Goal: Task Accomplishment & Management: Manage account settings

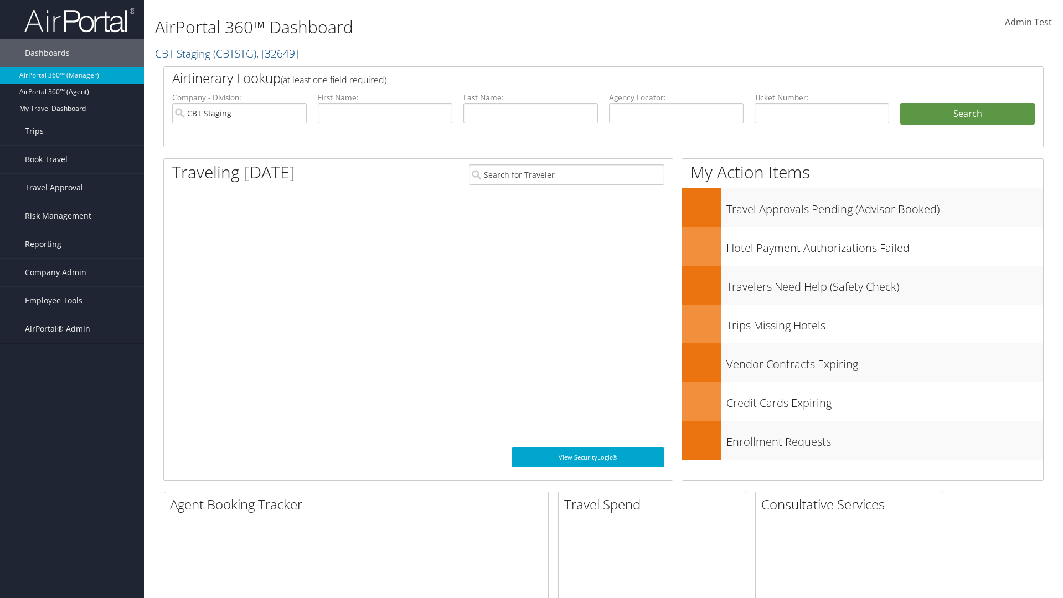
click at [72, 272] on span "Company Admin" at bounding box center [55, 273] width 61 height 28
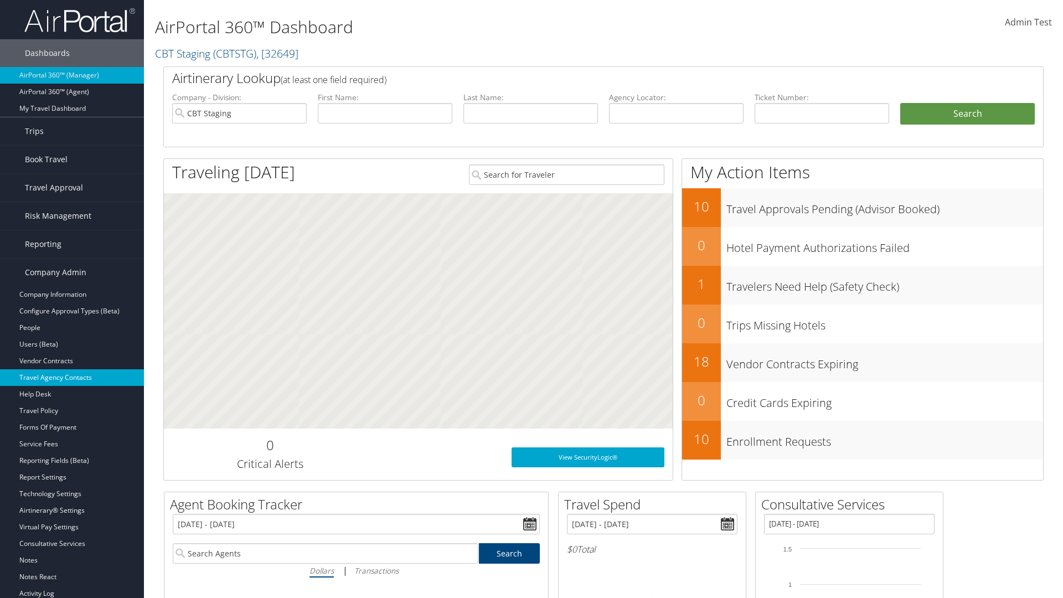
click at [72, 378] on link "Travel Agency Contacts" at bounding box center [72, 377] width 144 height 17
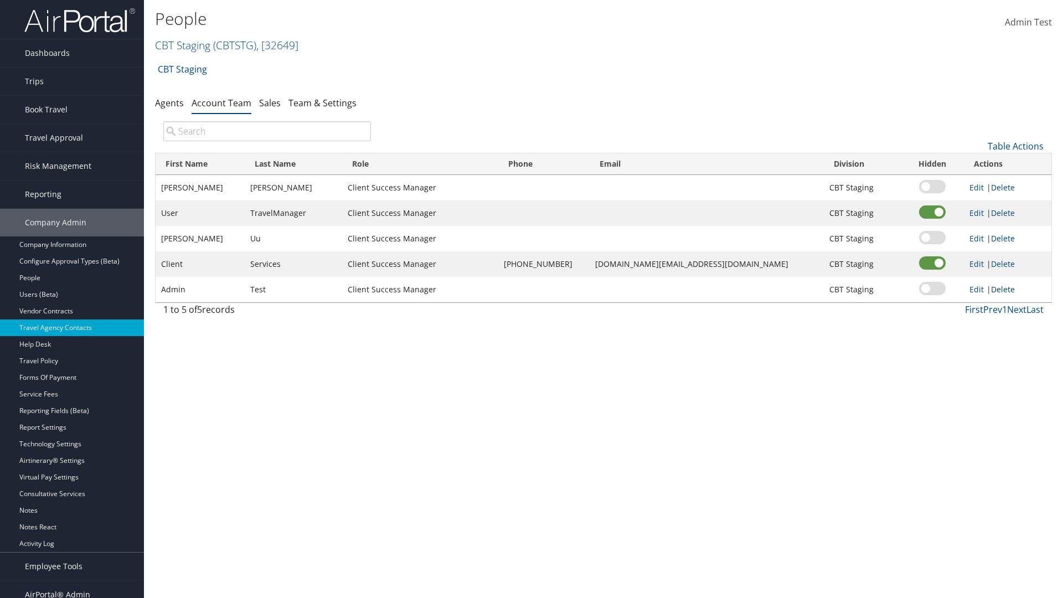
click at [1000, 289] on link "Delete" at bounding box center [1003, 289] width 24 height 11
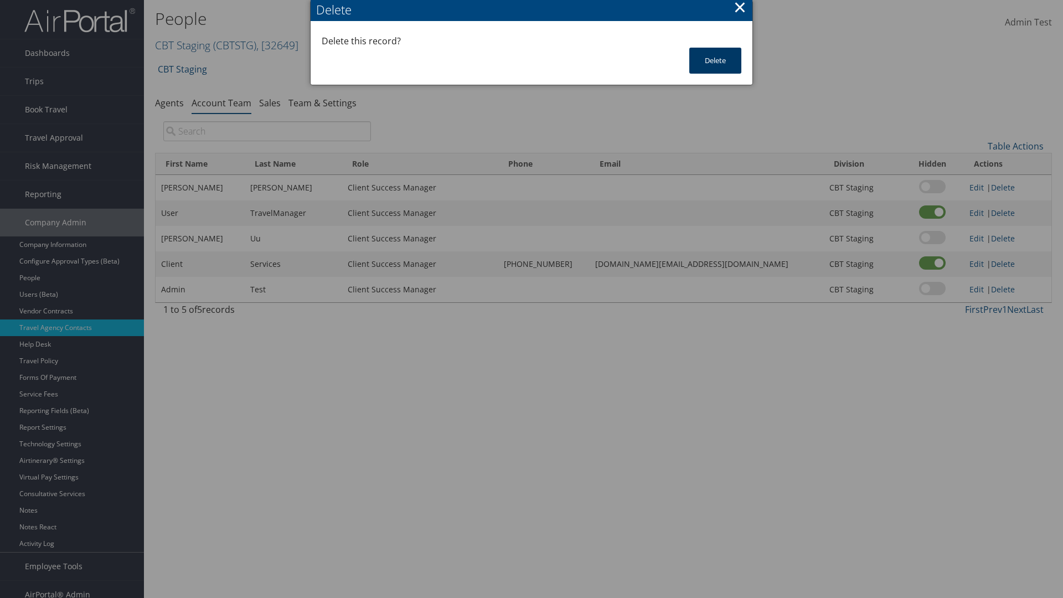
click at [715, 60] on button "Delete" at bounding box center [715, 61] width 52 height 26
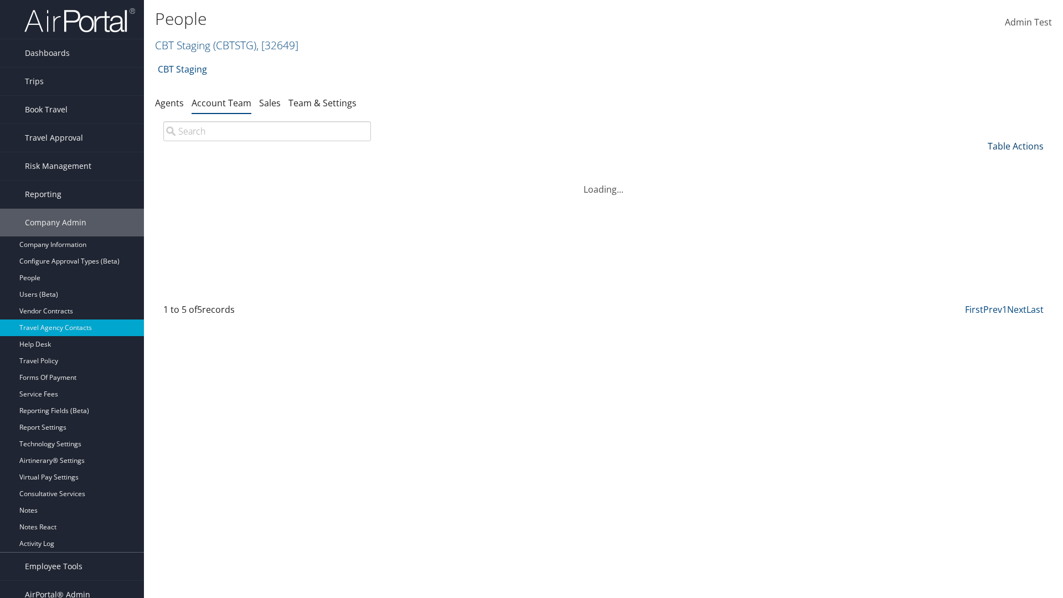
click at [1016, 146] on link "Table Actions" at bounding box center [1016, 146] width 56 height 12
click at [978, 163] on link "Add Team Member" at bounding box center [979, 163] width 146 height 19
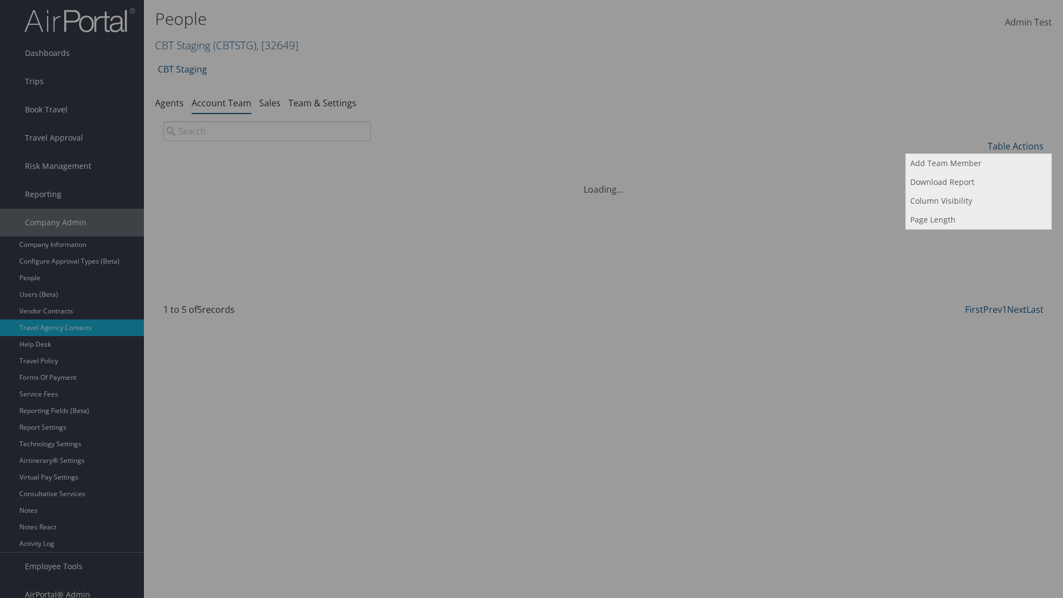
click at [594, 34] on input "search" at bounding box center [594, 44] width 235 height 20
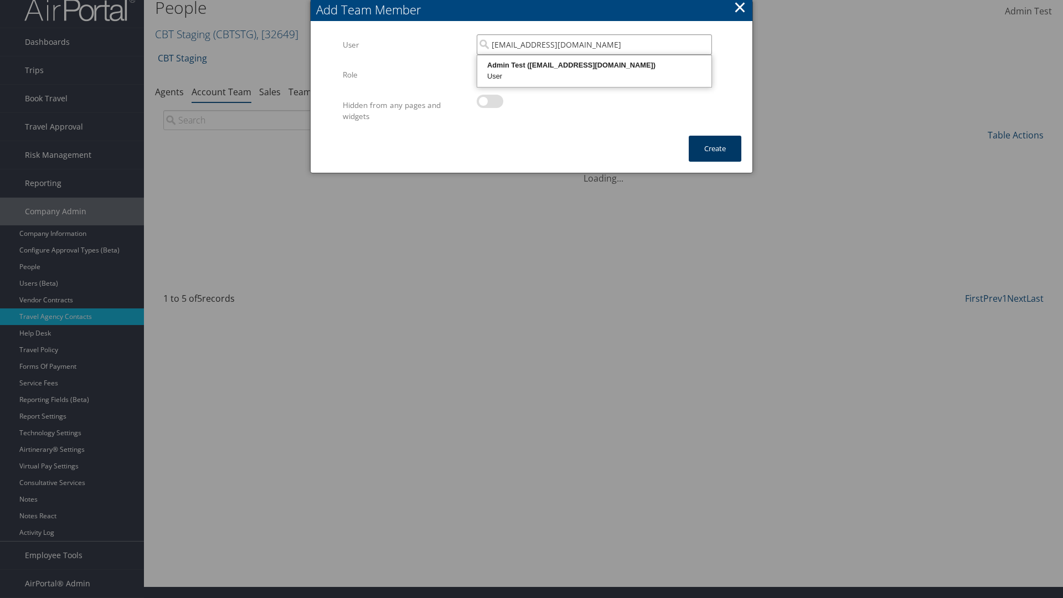
click at [594, 71] on div "User" at bounding box center [594, 76] width 231 height 11
type input "Admin Test"
click at [715, 148] on button "Create" at bounding box center [715, 149] width 53 height 26
